Goal: Task Accomplishment & Management: Complete application form

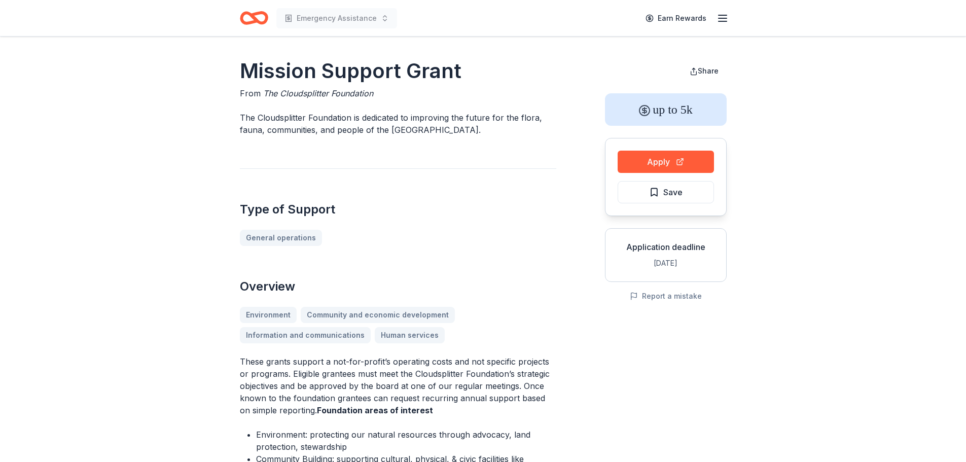
click at [254, 24] on icon "Home" at bounding box center [254, 18] width 28 height 24
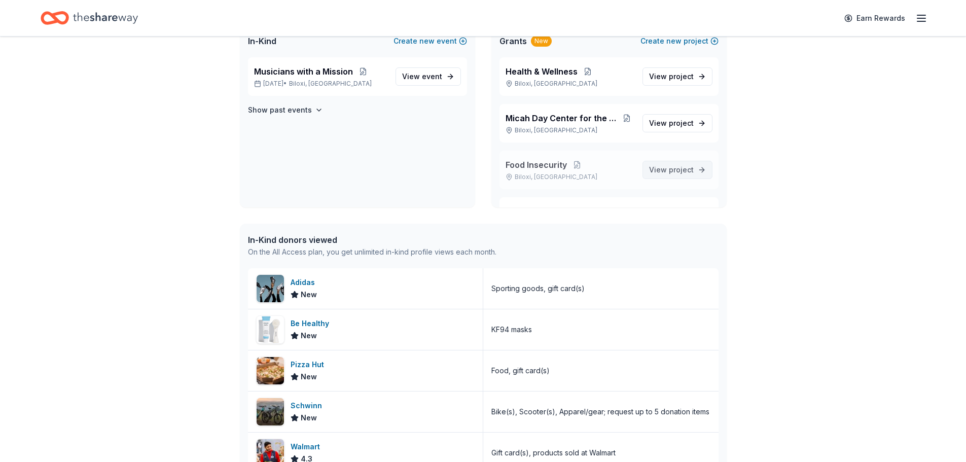
scroll to position [80, 0]
click at [684, 127] on span "project" at bounding box center [681, 123] width 25 height 9
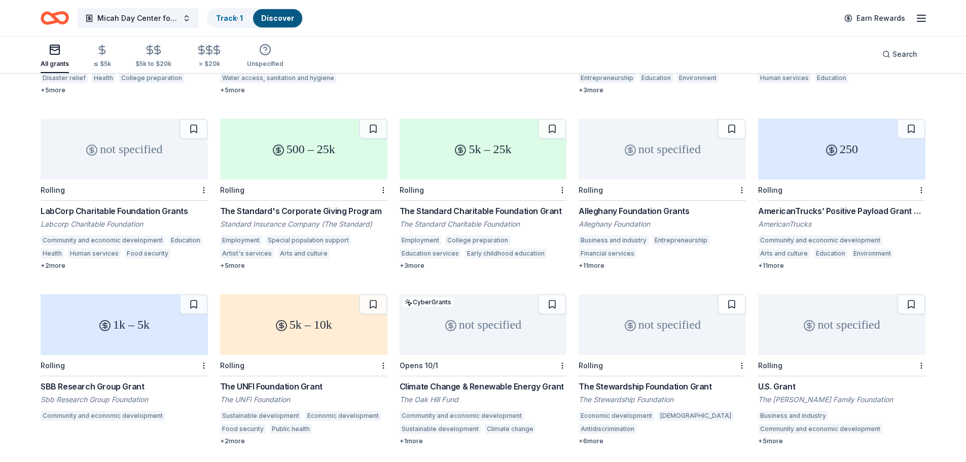
scroll to position [1287, 0]
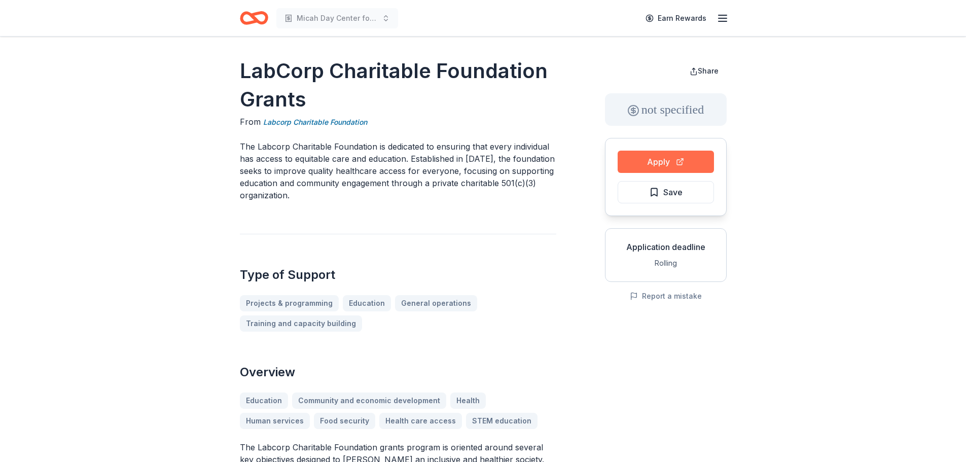
click at [679, 164] on button "Apply" at bounding box center [666, 162] width 96 height 22
